Goal: Task Accomplishment & Management: Use online tool/utility

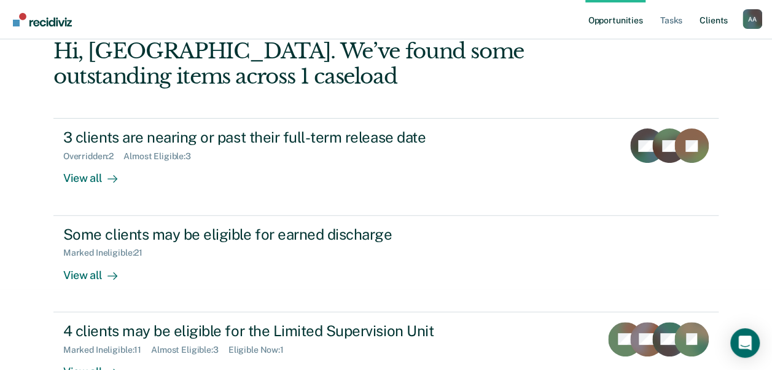
scroll to position [31, 0]
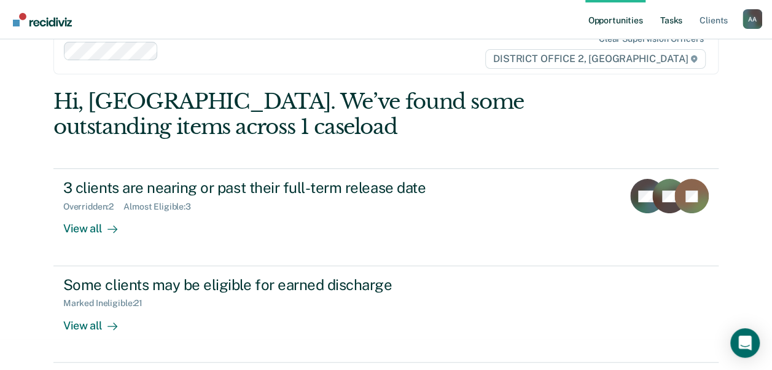
click at [682, 23] on link "Tasks" at bounding box center [671, 19] width 27 height 39
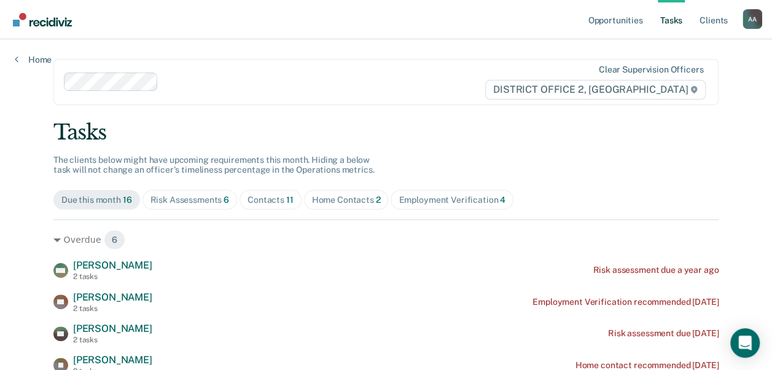
click at [201, 199] on div "Risk Assessments 6" at bounding box center [189, 200] width 79 height 10
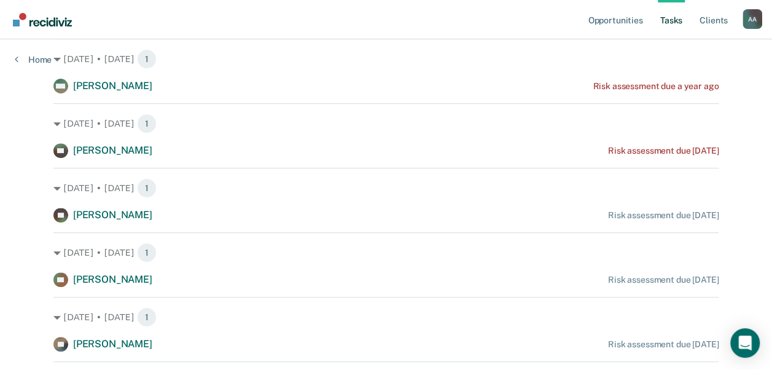
scroll to position [152, 0]
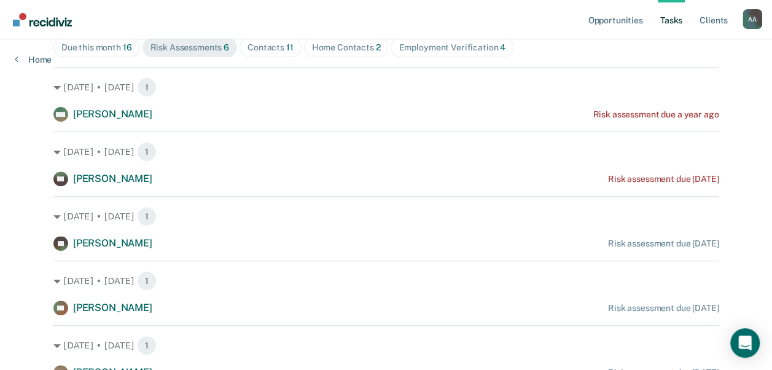
click at [246, 58] on div "Tasks The clients below might have upcoming requirements this month. Hiding a b…" at bounding box center [385, 205] width 665 height 477
click at [247, 54] on span "Contacts 11" at bounding box center [271, 47] width 62 height 20
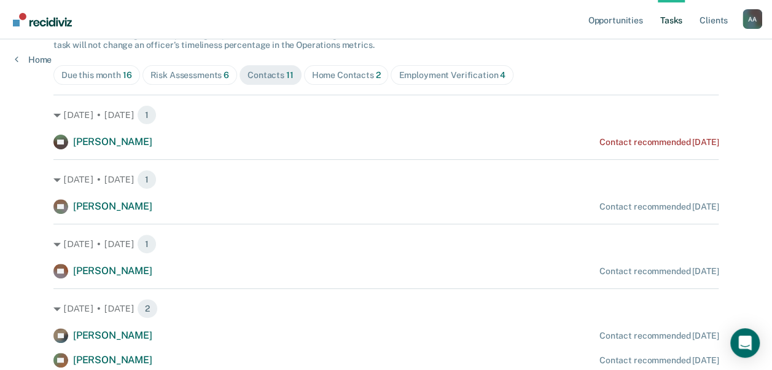
scroll to position [0, 0]
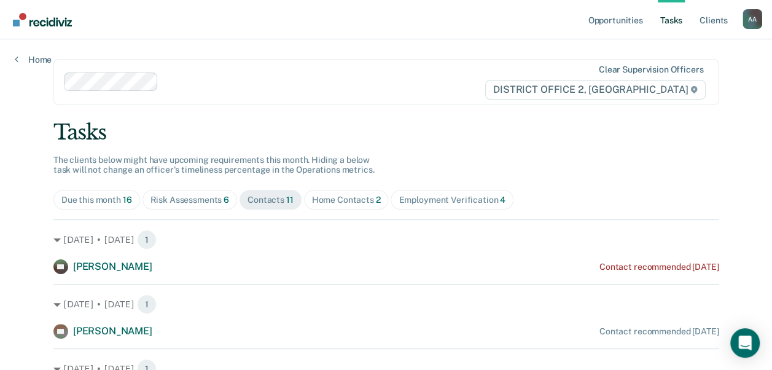
click at [324, 195] on div "Home Contacts 2" at bounding box center [346, 200] width 69 height 10
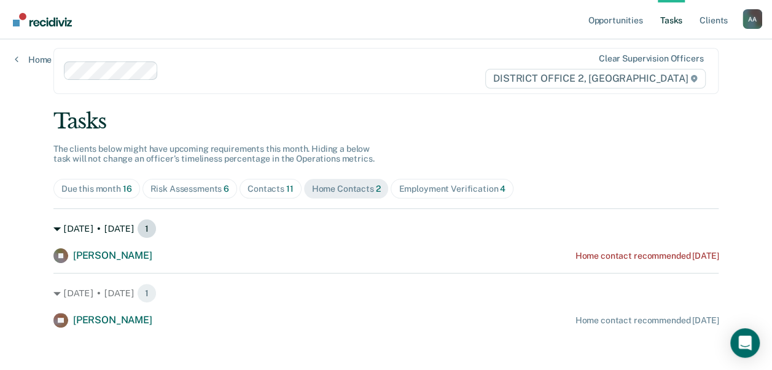
scroll to position [17, 0]
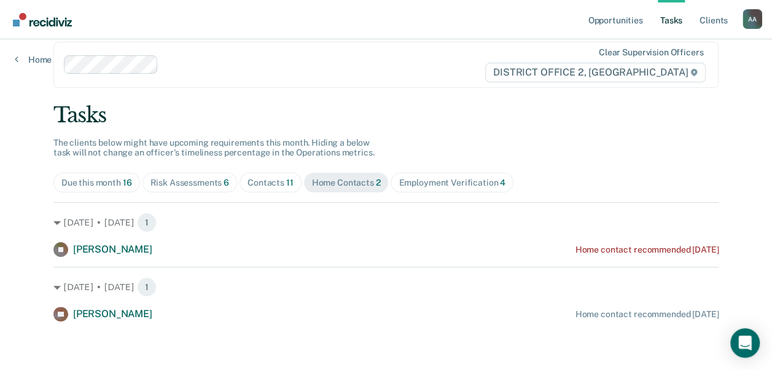
click at [425, 185] on div "Employment Verification 4" at bounding box center [452, 182] width 107 height 10
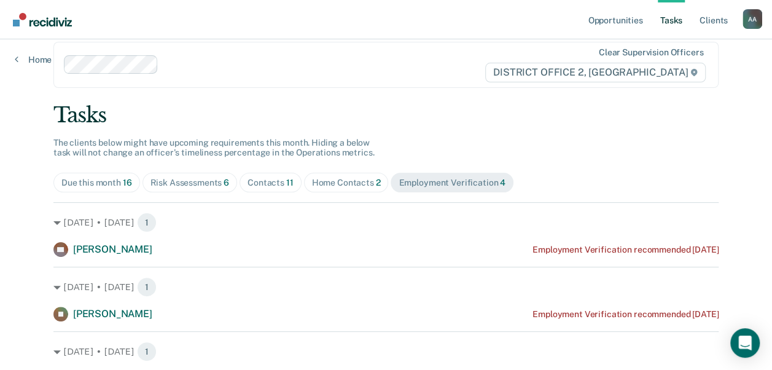
scroll to position [146, 0]
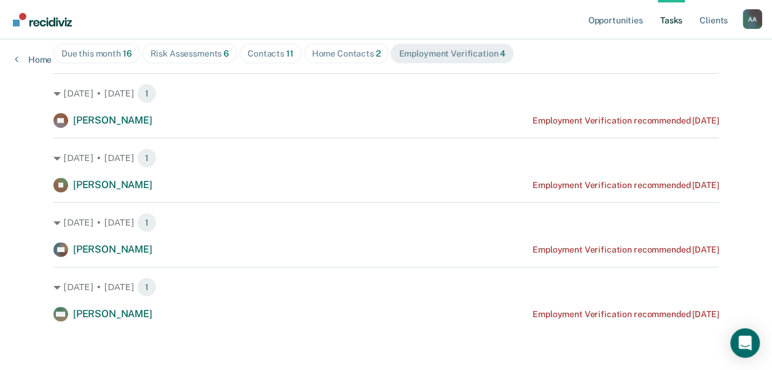
click at [359, 63] on div "Tasks The clients below might have upcoming requirements this month. Hiding a b…" at bounding box center [385, 148] width 665 height 348
click at [355, 54] on div "Home Contacts 2" at bounding box center [346, 54] width 69 height 10
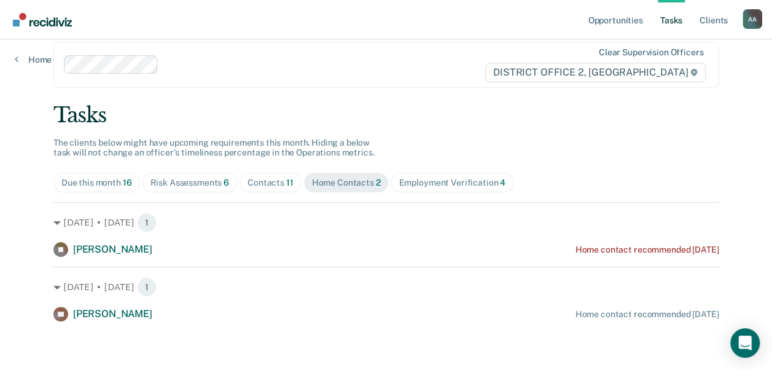
click at [213, 187] on span "Risk Assessments 6" at bounding box center [189, 183] width 95 height 20
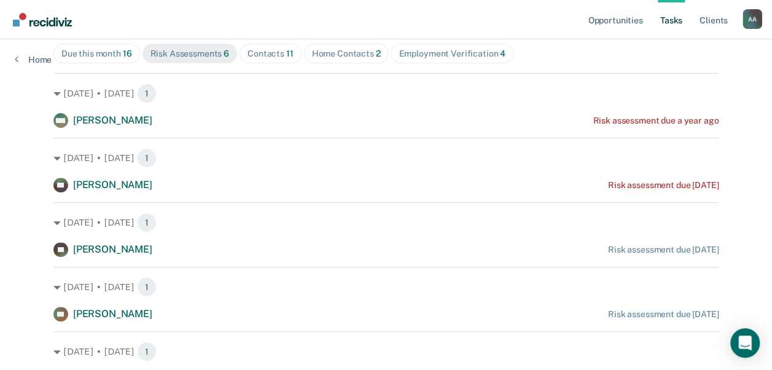
click at [324, 53] on div "Home Contacts 2" at bounding box center [346, 54] width 69 height 10
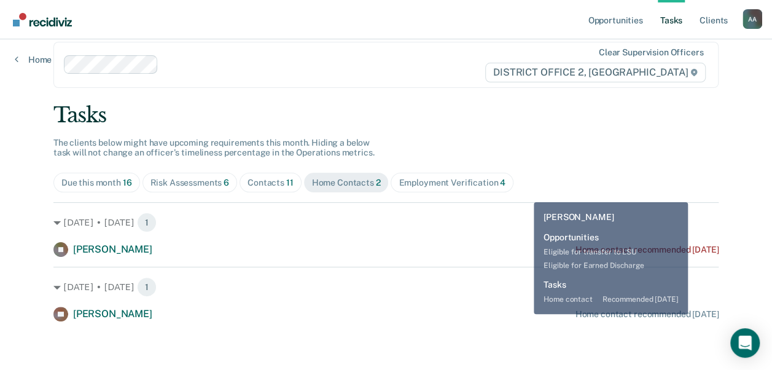
click at [525, 314] on div "LS [PERSON_NAME] Home contact recommended [DATE]" at bounding box center [385, 313] width 665 height 15
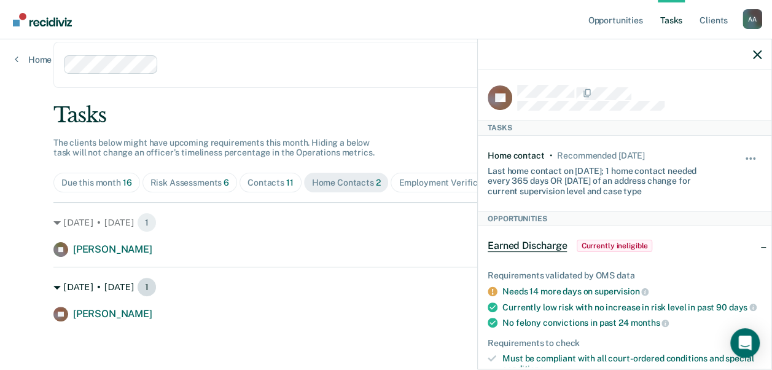
click at [384, 286] on div "[DATE] • [DATE] 1" at bounding box center [385, 287] width 665 height 20
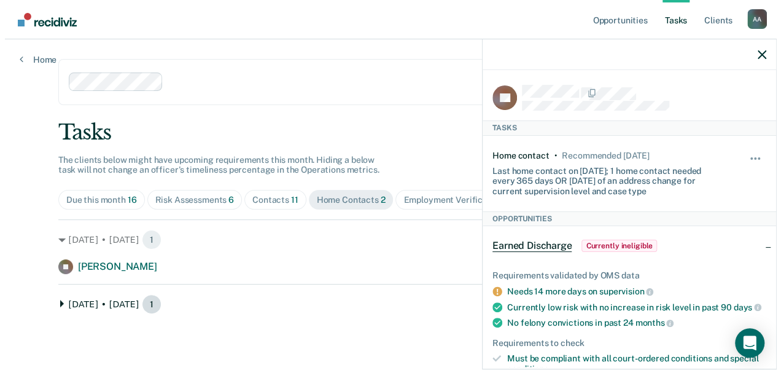
scroll to position [0, 0]
